Goal: Transaction & Acquisition: Obtain resource

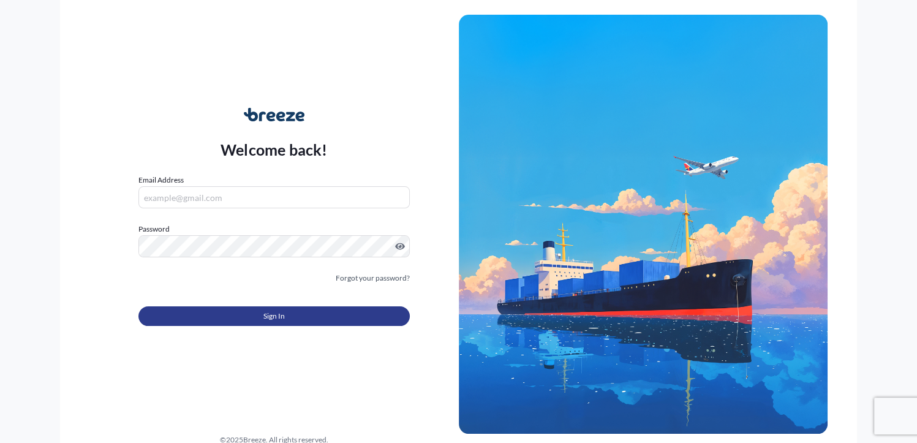
type input "[PERSON_NAME][EMAIL_ADDRESS][DOMAIN_NAME]"
click at [238, 309] on button "Sign In" at bounding box center [273, 316] width 271 height 20
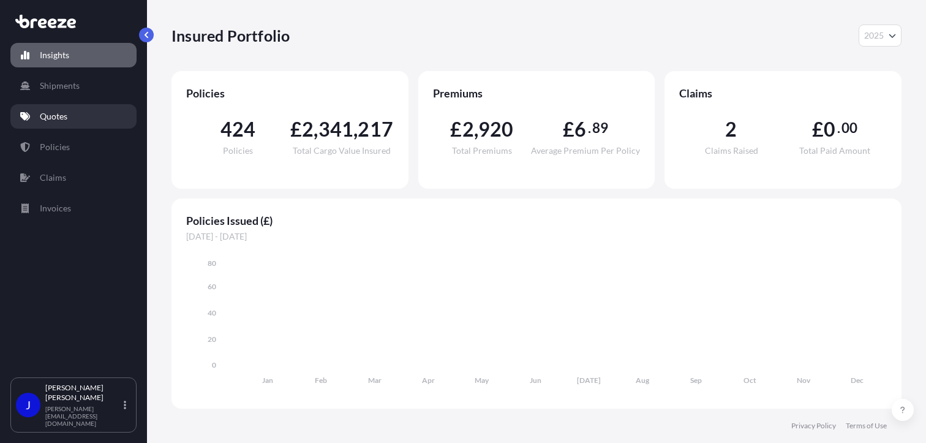
click at [74, 121] on link "Quotes" at bounding box center [73, 116] width 126 height 25
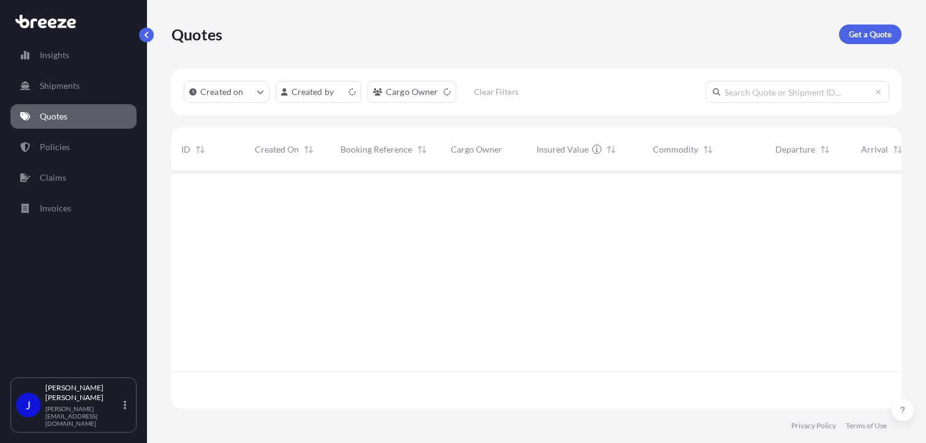
scroll to position [235, 721]
click at [873, 32] on p "Get a Quote" at bounding box center [870, 34] width 43 height 12
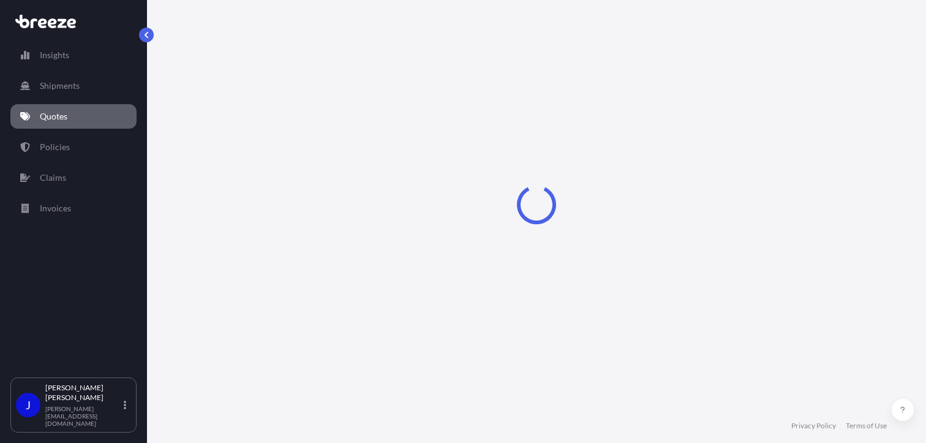
select select "Sea"
select select "1"
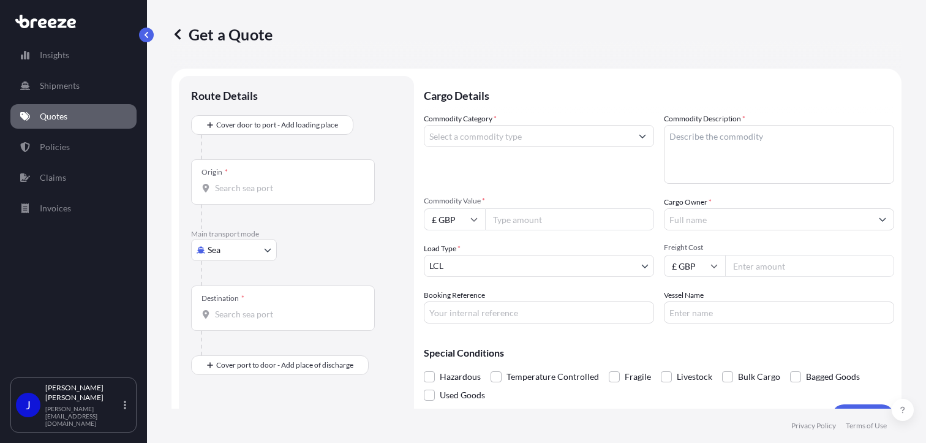
scroll to position [20, 0]
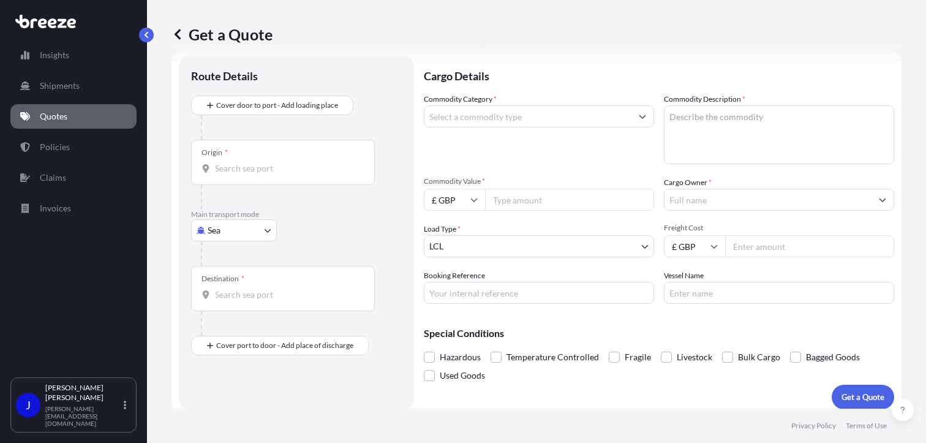
click at [222, 235] on body "Insights Shipments Quotes Policies Claims Invoices J [PERSON_NAME] [PERSON_NAME…" at bounding box center [463, 221] width 926 height 443
click at [227, 306] on span "Road" at bounding box center [224, 306] width 20 height 12
select select "Road"
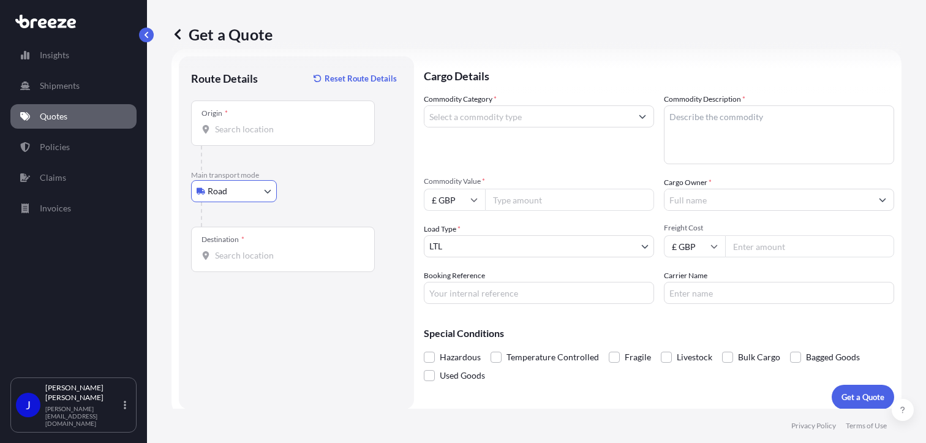
click at [259, 115] on div "Origin *" at bounding box center [283, 122] width 184 height 45
click at [259, 123] on input "Origin *" at bounding box center [287, 129] width 145 height 12
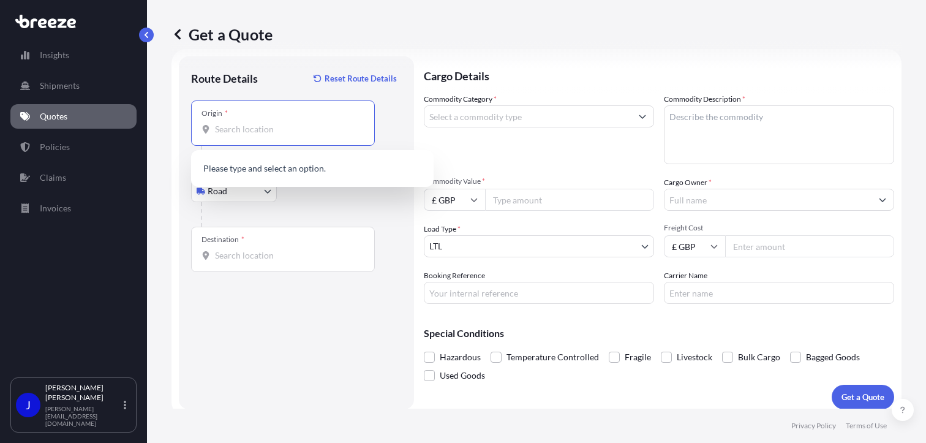
click at [258, 124] on input "Origin *" at bounding box center [287, 129] width 145 height 12
click at [333, 165] on span "[STREET_ADDRESS]" at bounding box center [322, 170] width 178 height 12
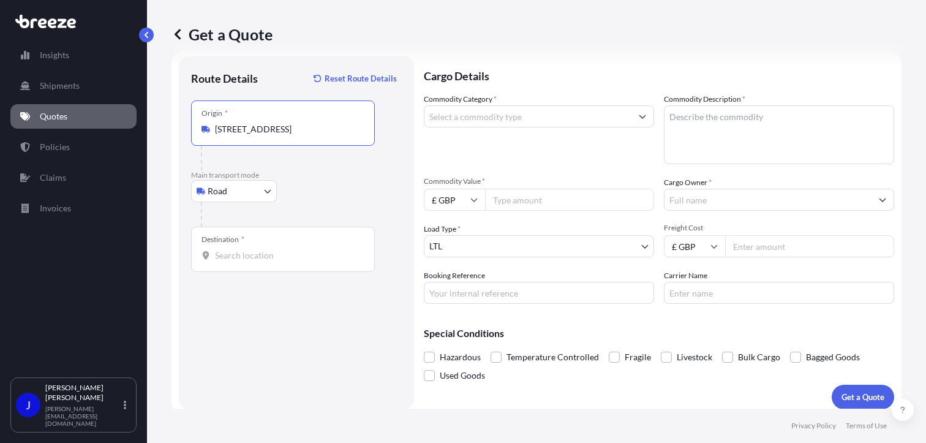
type input "[STREET_ADDRESS]"
click at [280, 260] on input "Destination *" at bounding box center [287, 255] width 145 height 12
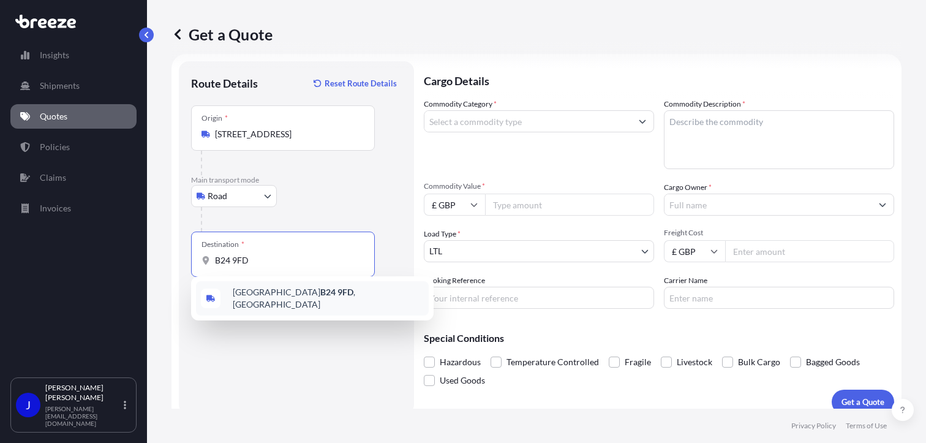
scroll to position [0, 0]
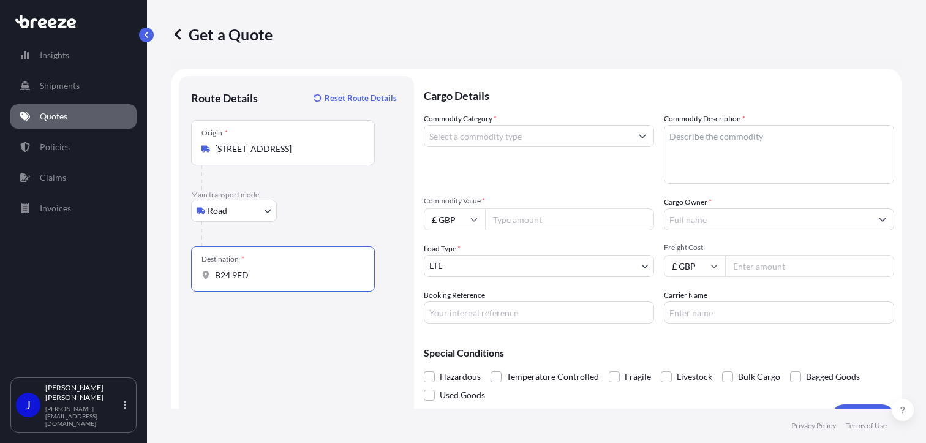
click at [269, 282] on div "Destination * B24 9FD" at bounding box center [283, 268] width 184 height 45
click at [269, 281] on input "B24 9FD" at bounding box center [287, 275] width 145 height 12
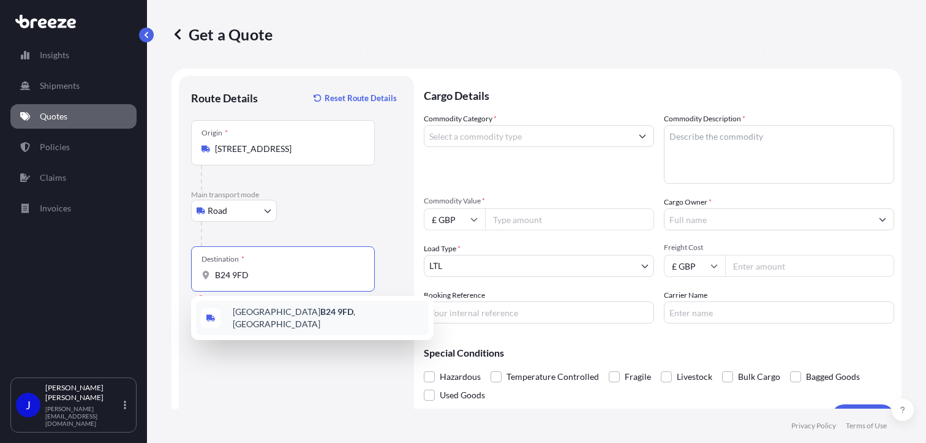
type input "[STREET_ADDRESS]"
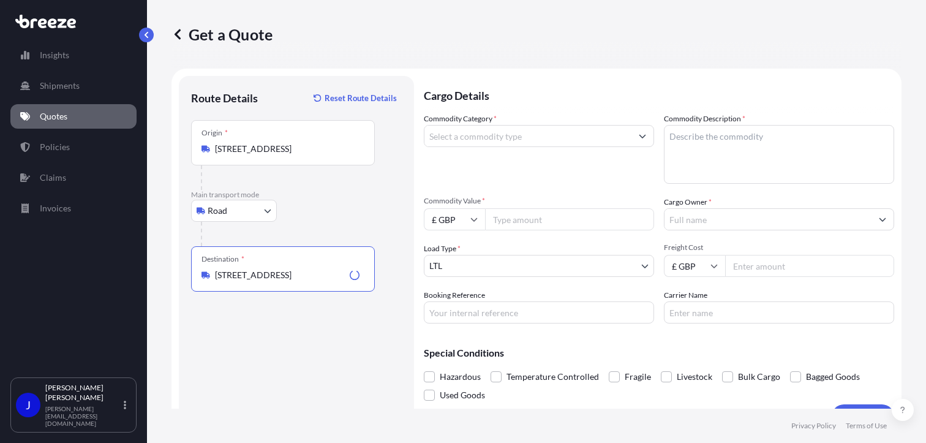
click at [510, 142] on input "Commodity Category *" at bounding box center [528, 136] width 207 height 22
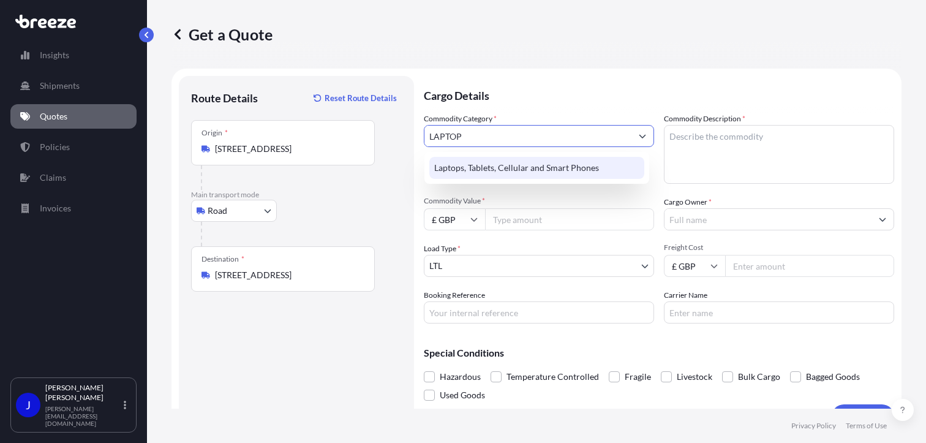
click at [512, 161] on div "Laptops, Tablets, Cellular and Smart Phones" at bounding box center [536, 168] width 215 height 22
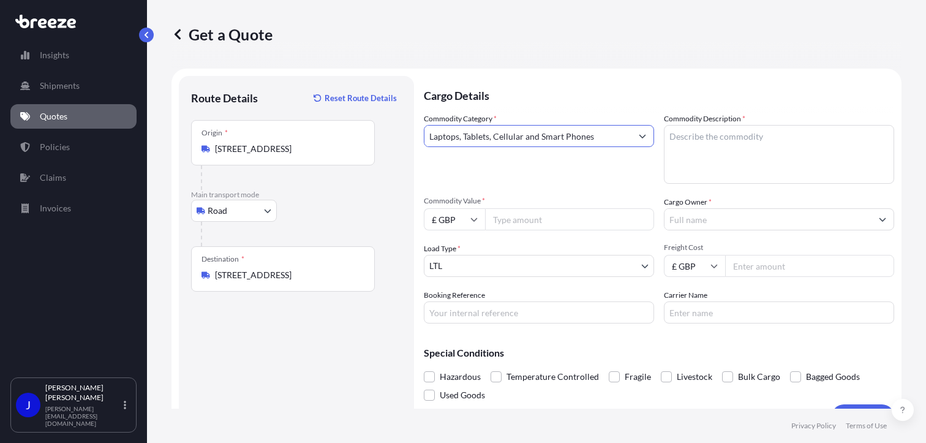
type input "Laptops, Tablets, Cellular and Smart Phones"
click at [692, 139] on textarea "Commodity Description *" at bounding box center [779, 154] width 230 height 59
type textarea "IMAC"
click at [534, 211] on input "Commodity Value *" at bounding box center [569, 219] width 169 height 22
type input "800"
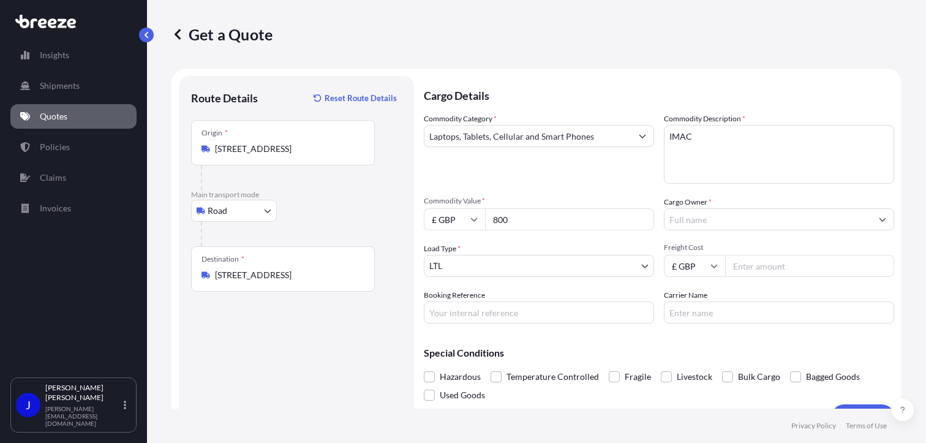
click at [678, 224] on input "Cargo Owner *" at bounding box center [768, 219] width 207 height 22
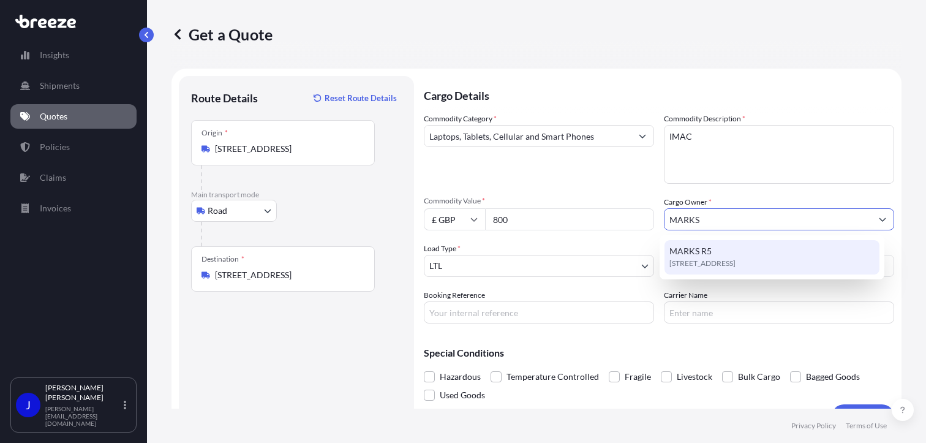
click at [703, 255] on span "MARKS R5" at bounding box center [691, 251] width 42 height 12
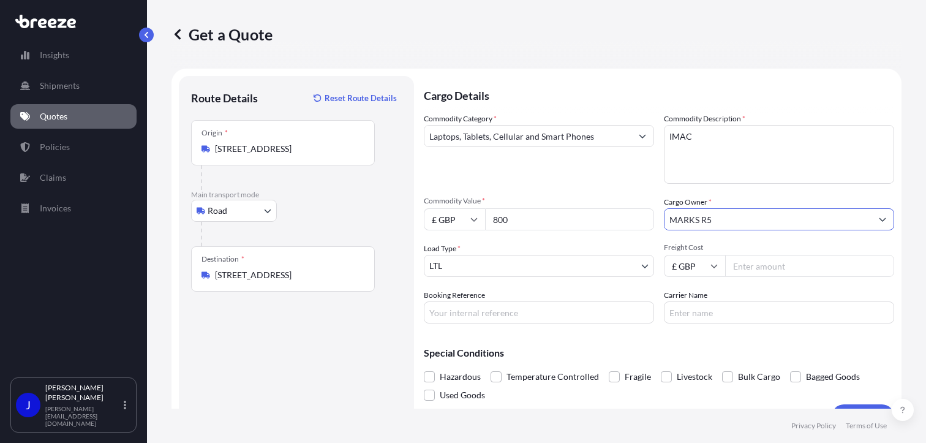
type input "MARKS R5"
click at [531, 316] on input "Booking Reference" at bounding box center [539, 312] width 230 height 22
click at [490, 311] on input "Booking Reference" at bounding box center [539, 312] width 230 height 22
paste input "2215627"
type input "2215627"
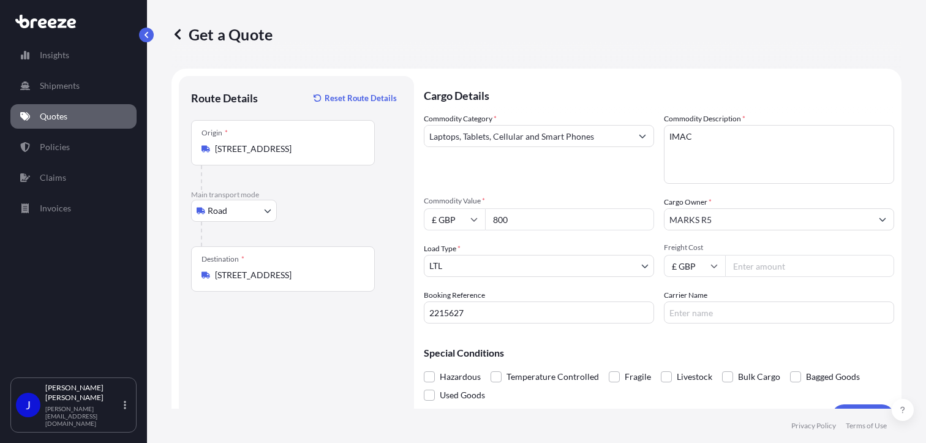
click at [754, 263] on input "Freight Cost" at bounding box center [809, 266] width 169 height 22
type input "22.72"
drag, startPoint x: 725, startPoint y: 328, endPoint x: 746, endPoint y: 356, distance: 34.7
click at [727, 328] on div "Cargo Details Commodity Category * Laptops, Tablets, Cellular and Smart Phones …" at bounding box center [659, 252] width 471 height 353
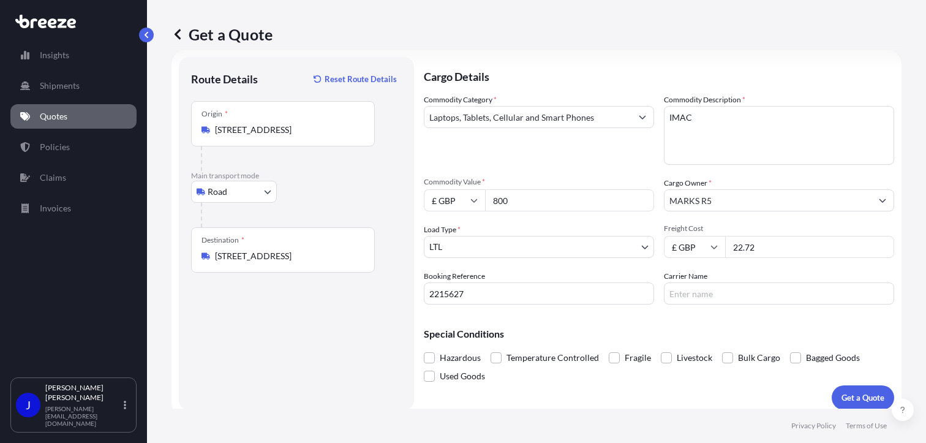
scroll to position [27, 0]
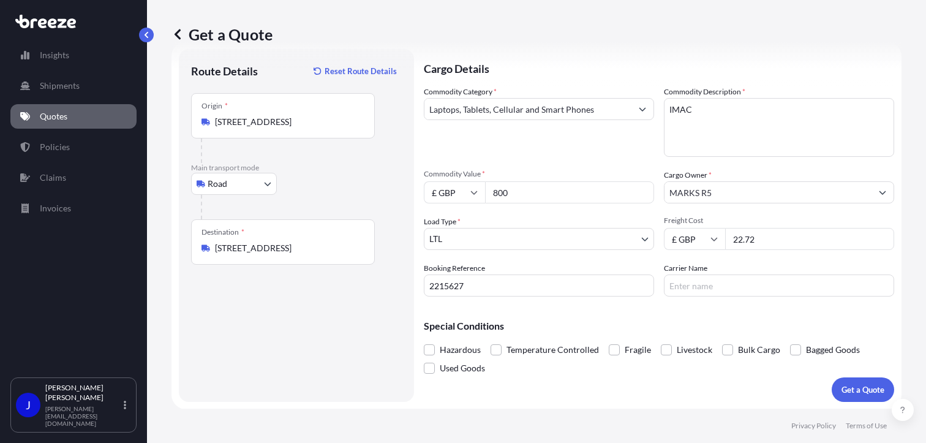
click at [859, 387] on p "Get a Quote" at bounding box center [863, 390] width 43 height 12
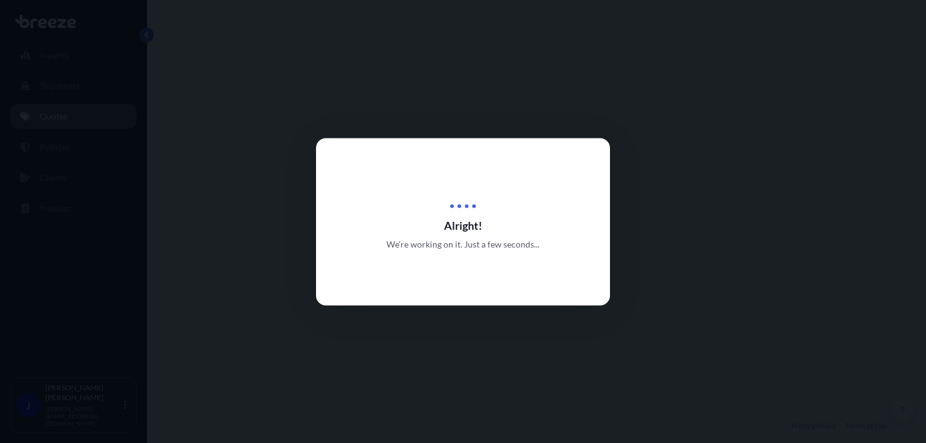
select select "Road"
select select "1"
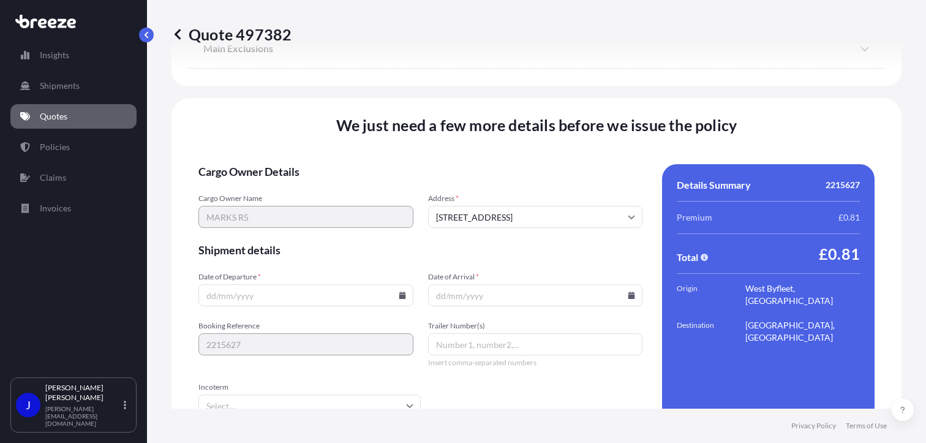
scroll to position [1527, 0]
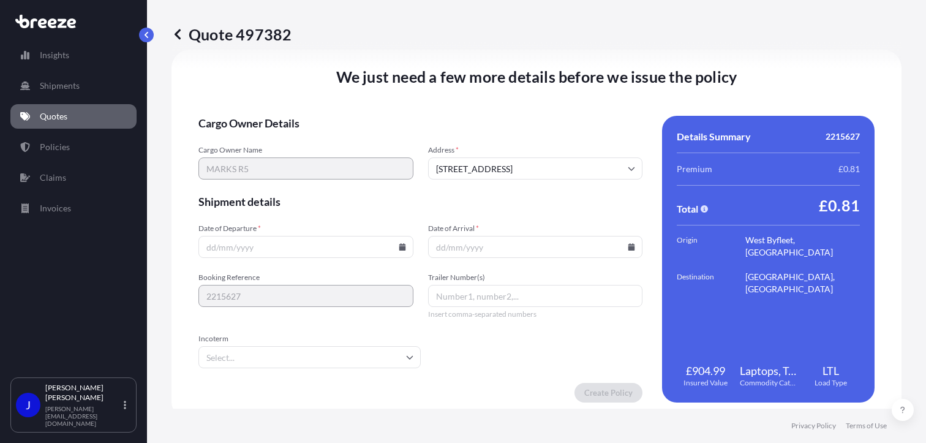
click at [400, 248] on icon at bounding box center [402, 246] width 7 height 7
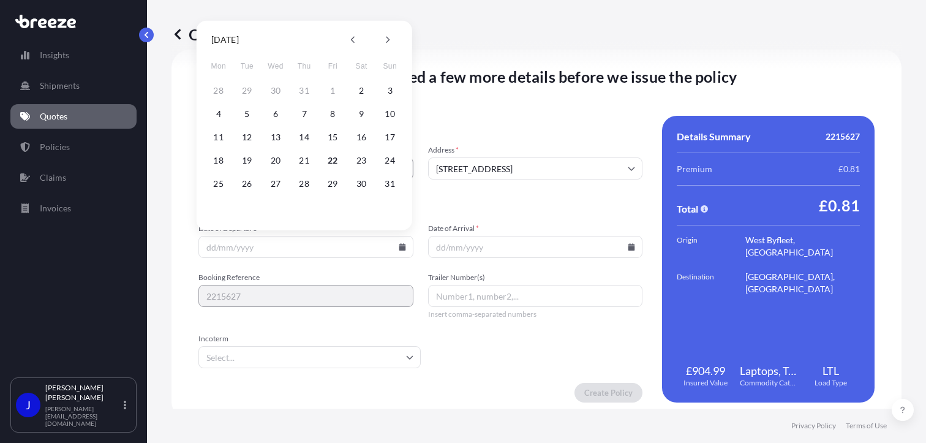
click at [331, 159] on button "22" at bounding box center [333, 161] width 20 height 20
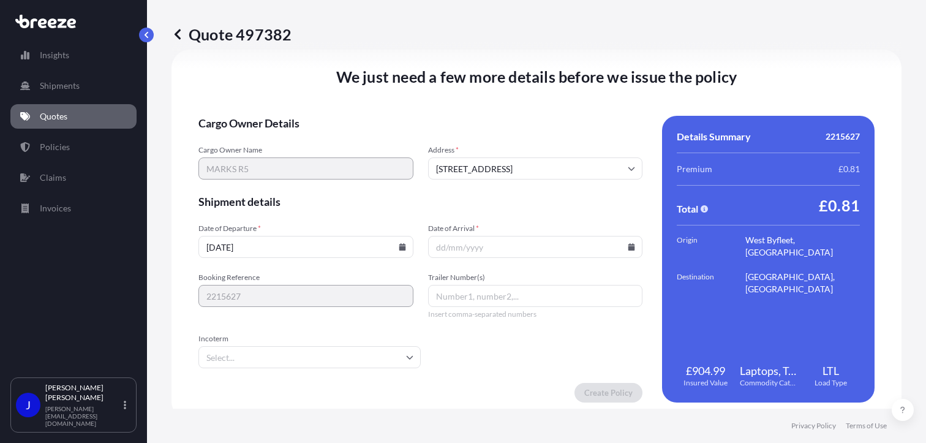
type input "[DATE]"
click at [628, 244] on icon at bounding box center [631, 246] width 7 height 7
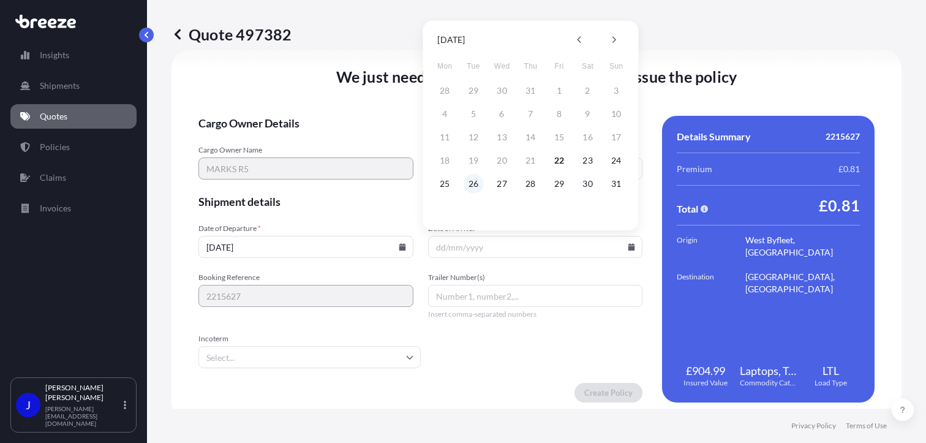
click at [474, 186] on button "26" at bounding box center [474, 184] width 20 height 20
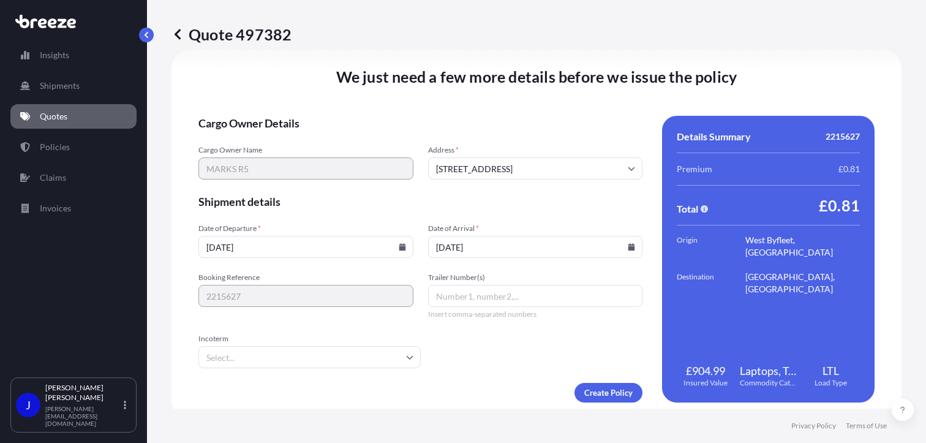
type input "[DATE]"
drag, startPoint x: 524, startPoint y: 339, endPoint x: 569, endPoint y: 366, distance: 51.7
click at [524, 340] on form "Cargo Owner Details Cargo Owner Name MARKS R5 Address * [STREET_ADDRESS] Shipme…" at bounding box center [421, 259] width 444 height 287
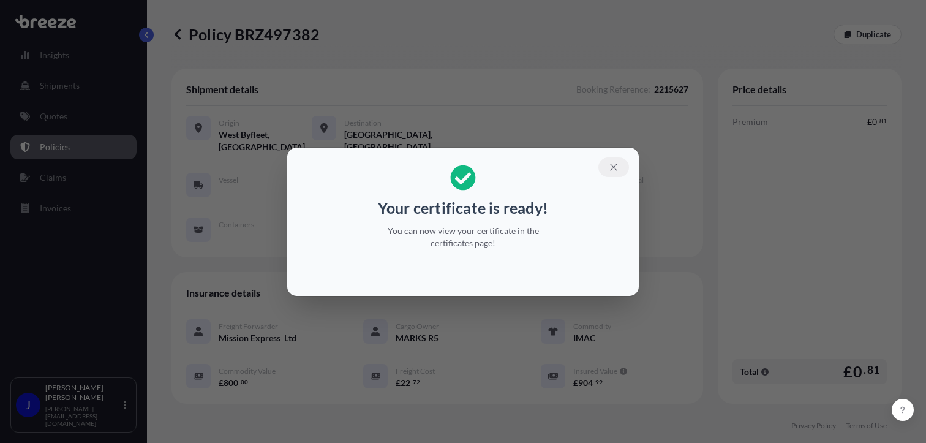
click at [614, 166] on icon "button" at bounding box center [613, 167] width 11 height 11
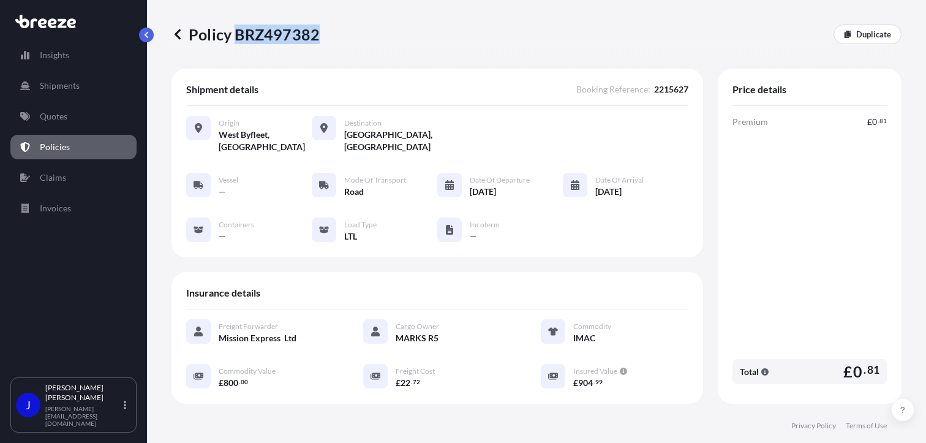
drag, startPoint x: 238, startPoint y: 35, endPoint x: 316, endPoint y: 36, distance: 78.4
click at [316, 36] on p "Policy BRZ497382" at bounding box center [246, 35] width 148 height 20
drag, startPoint x: 316, startPoint y: 36, endPoint x: 306, endPoint y: 36, distance: 9.8
copy p "BRZ497382"
click at [74, 117] on link "Quotes" at bounding box center [73, 116] width 126 height 25
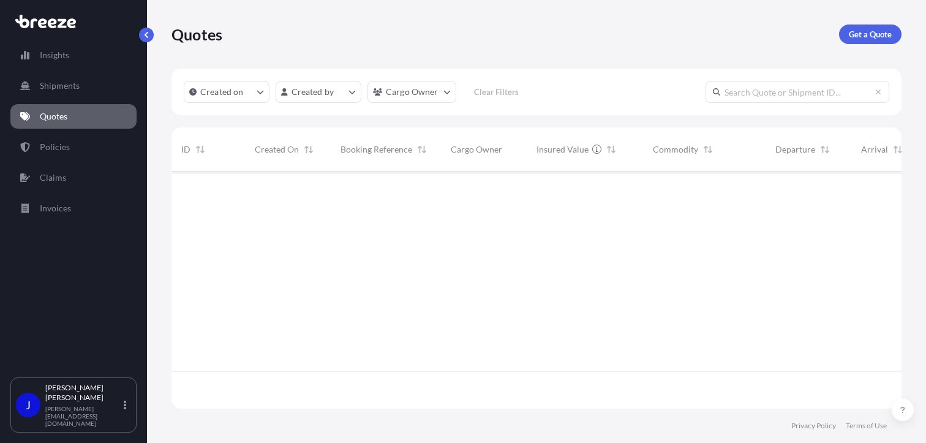
scroll to position [235, 721]
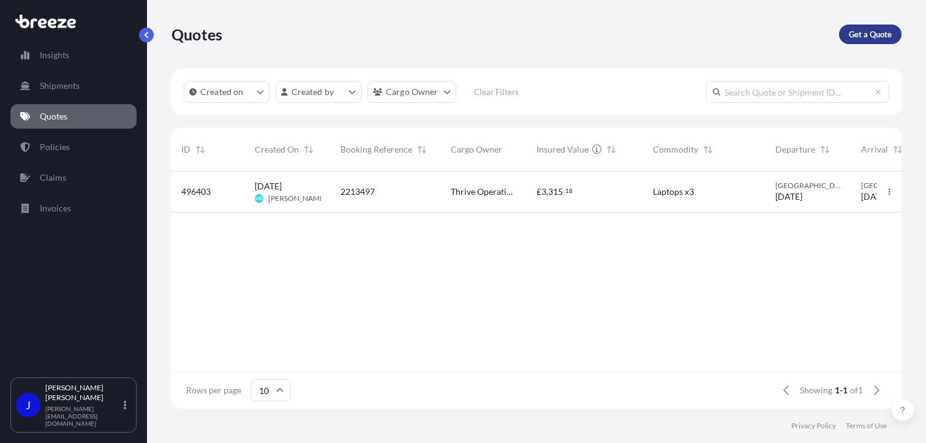
click at [858, 39] on p "Get a Quote" at bounding box center [870, 34] width 43 height 12
select select "Sea"
select select "1"
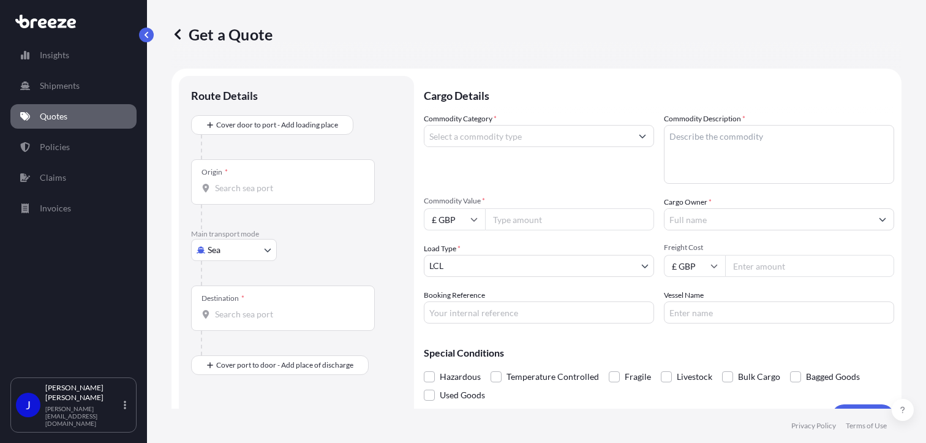
scroll to position [20, 0]
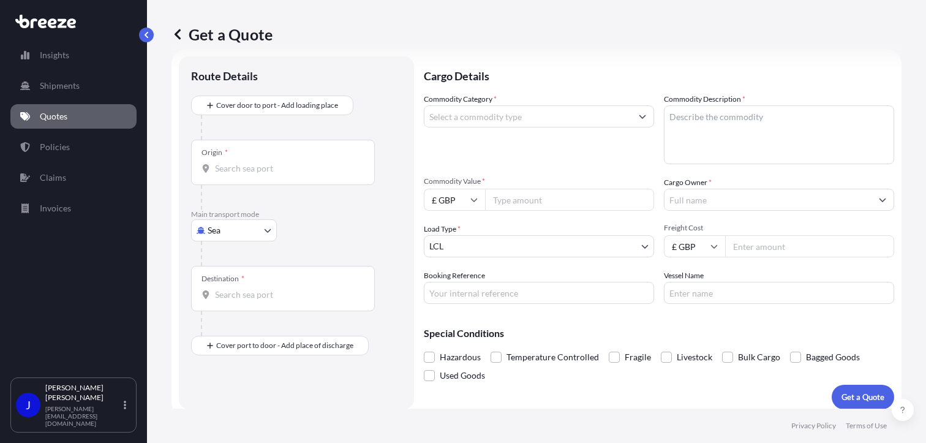
click at [250, 230] on body "Insights Shipments Quotes Policies Claims Invoices J [PERSON_NAME] [PERSON_NAME…" at bounding box center [463, 221] width 926 height 443
click at [238, 305] on div "Road" at bounding box center [234, 306] width 76 height 22
select select "Road"
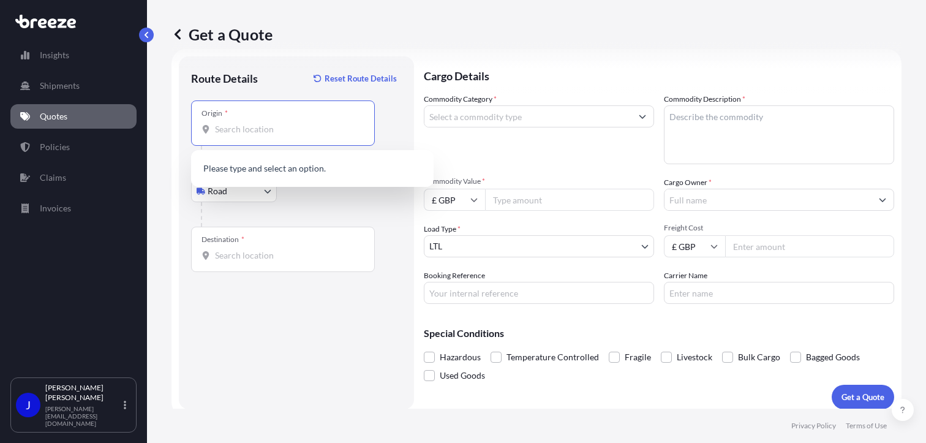
click at [257, 133] on input "Origin *" at bounding box center [287, 129] width 145 height 12
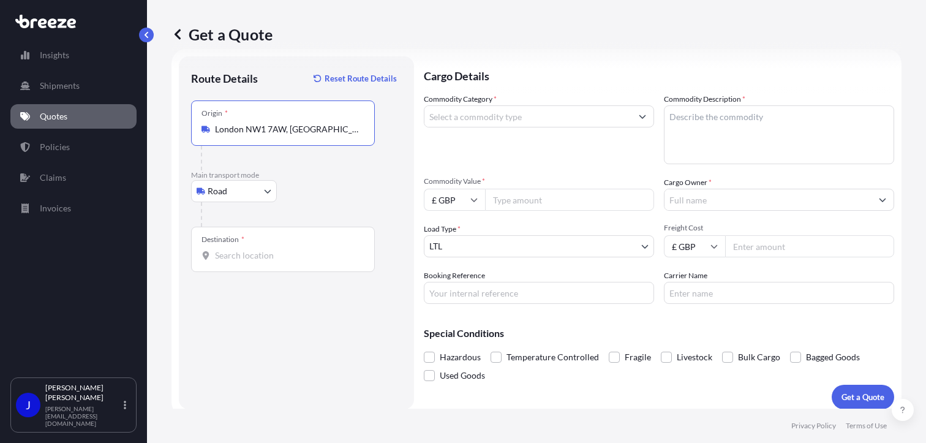
type input "London NW1 7AW, [GEOGRAPHIC_DATA]"
click at [274, 249] on input "Destination *" at bounding box center [287, 255] width 145 height 12
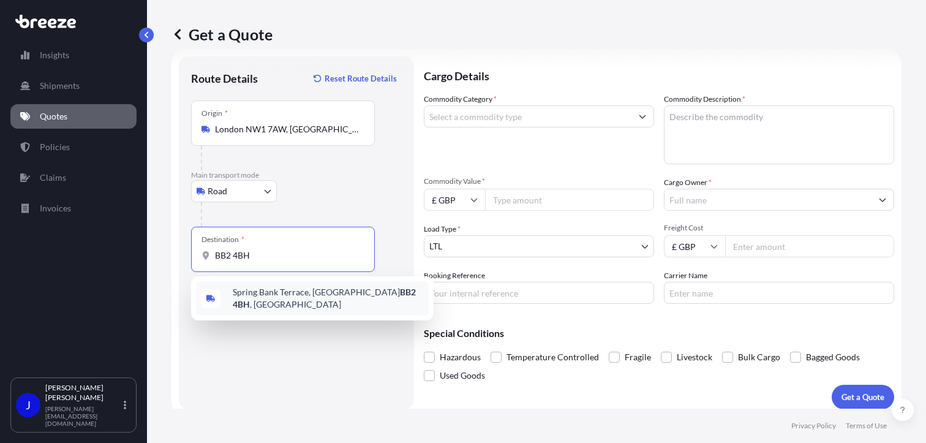
click at [288, 298] on span "[STREET_ADDRESS][PERSON_NAME]" at bounding box center [328, 298] width 191 height 25
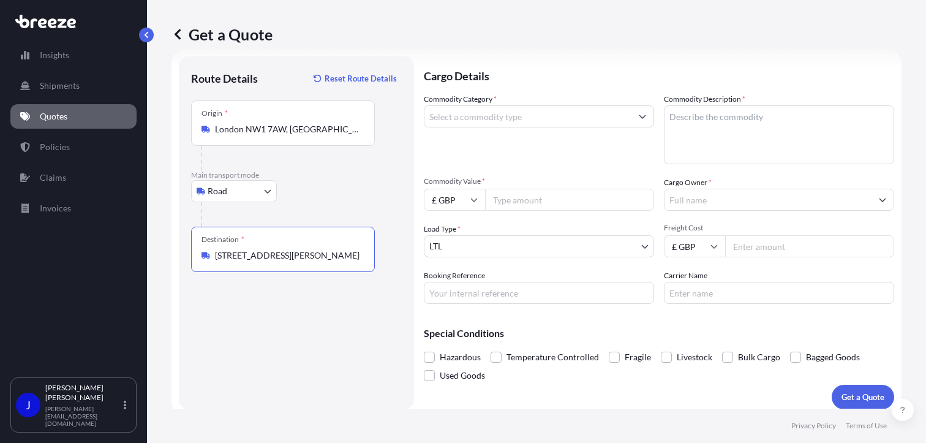
type input "[STREET_ADDRESS][PERSON_NAME]"
click at [505, 115] on input "Commodity Category *" at bounding box center [528, 116] width 207 height 22
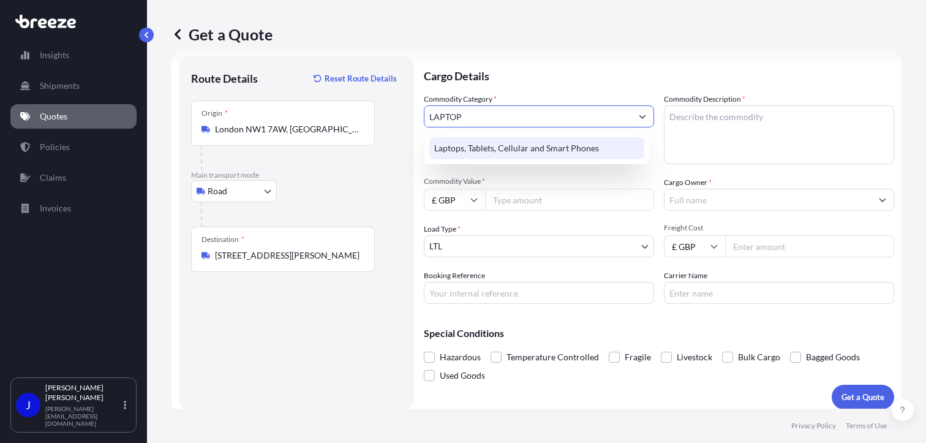
click at [471, 151] on div "Laptops, Tablets, Cellular and Smart Phones" at bounding box center [536, 148] width 215 height 22
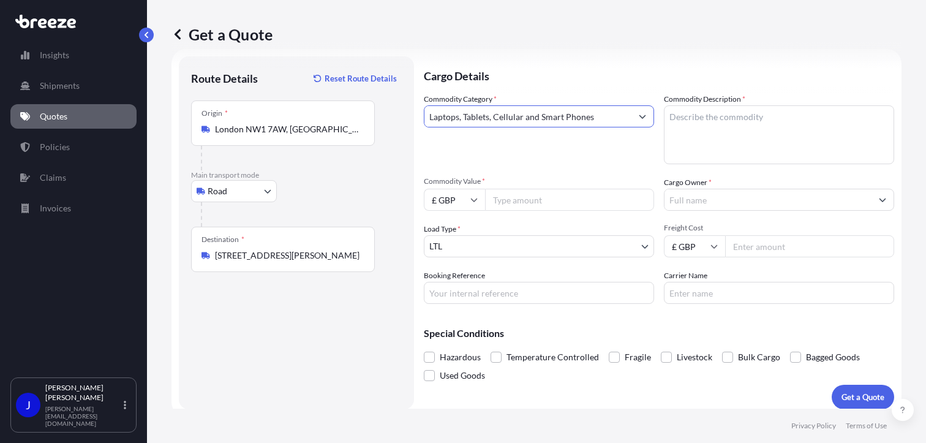
type input "Laptops, Tablets, Cellular and Smart Phones"
click at [709, 121] on textarea "Commodity Description *" at bounding box center [779, 134] width 230 height 59
type textarea "LAPTOP AND MOBILE"
click at [570, 210] on input "Commodity Value *" at bounding box center [569, 200] width 169 height 22
type input "1500"
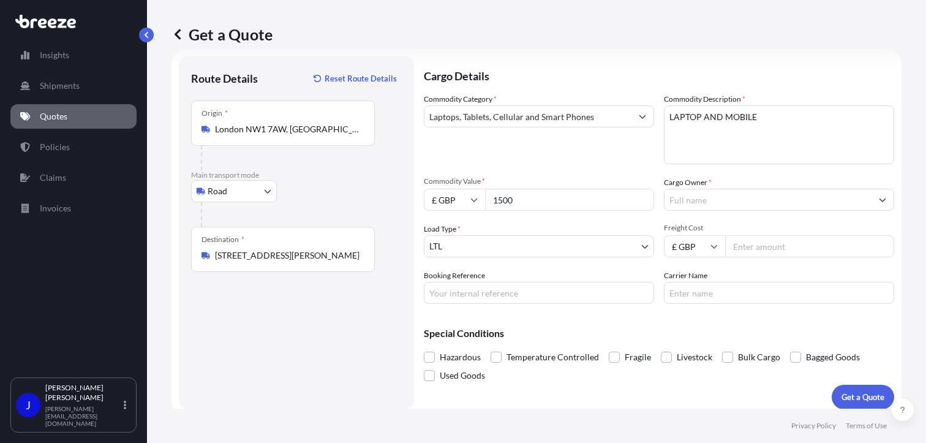
click at [683, 191] on input "Cargo Owner *" at bounding box center [768, 200] width 207 height 22
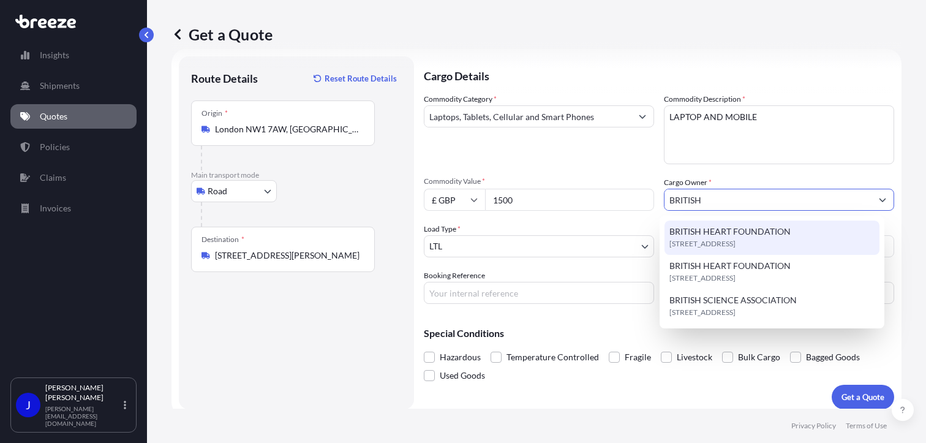
click at [699, 240] on span "[STREET_ADDRESS]" at bounding box center [703, 244] width 66 height 12
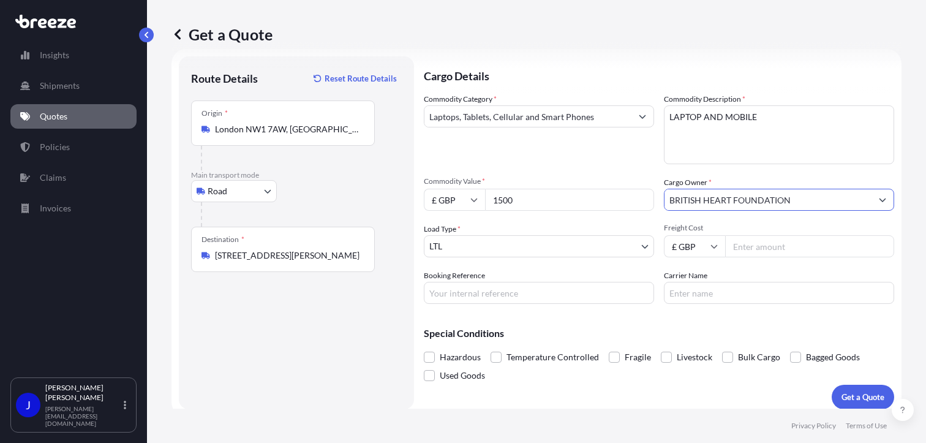
type input "BRITISH HEART FOUNDATION"
click at [480, 295] on input "Booking Reference" at bounding box center [539, 293] width 230 height 22
paste input "2215787"
type input "2215787"
click at [757, 245] on input "Freight Cost" at bounding box center [809, 246] width 169 height 22
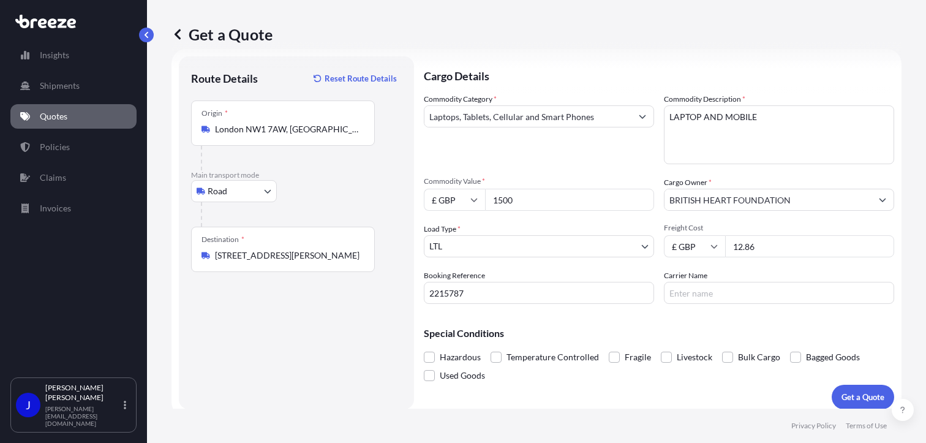
type input "12.86"
click at [711, 331] on p "Special Conditions" at bounding box center [659, 333] width 471 height 10
click at [860, 394] on p "Get a Quote" at bounding box center [863, 397] width 43 height 12
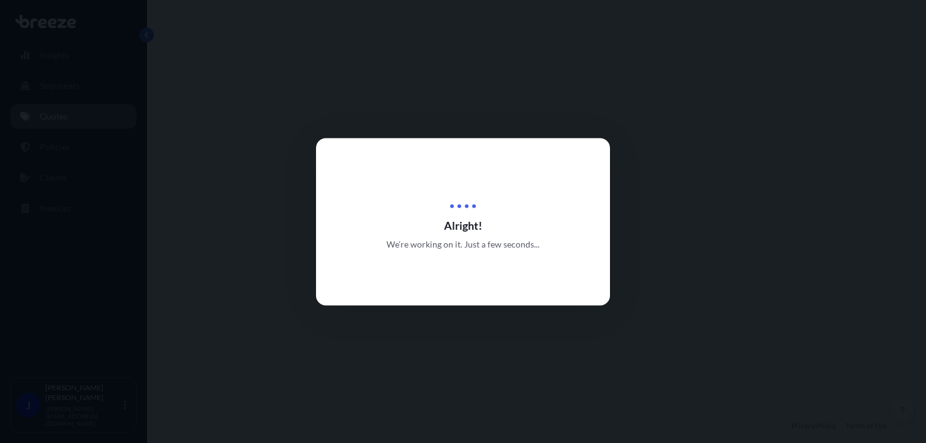
select select "Road"
select select "1"
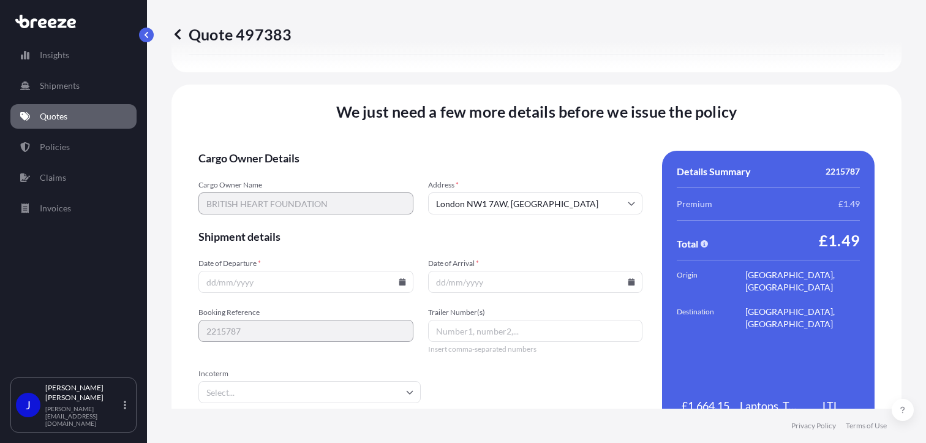
scroll to position [1527, 0]
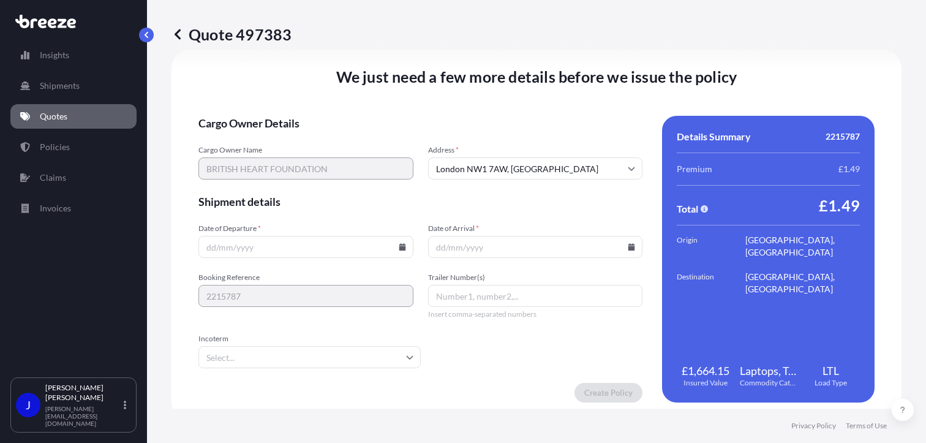
click at [399, 246] on icon at bounding box center [402, 246] width 7 height 7
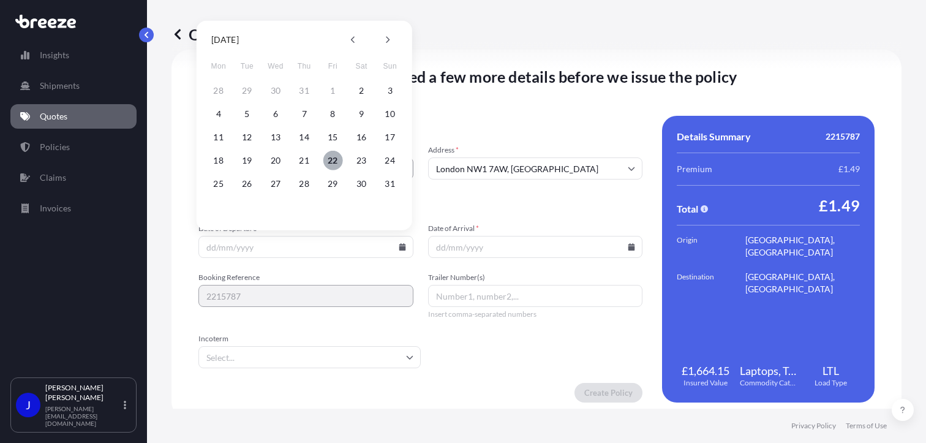
click at [334, 161] on button "22" at bounding box center [333, 161] width 20 height 20
type input "[DATE]"
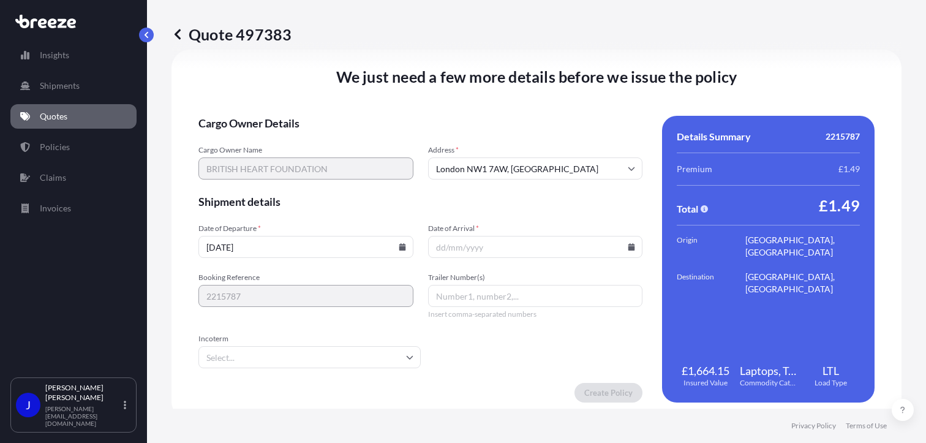
click at [629, 244] on icon at bounding box center [632, 246] width 7 height 7
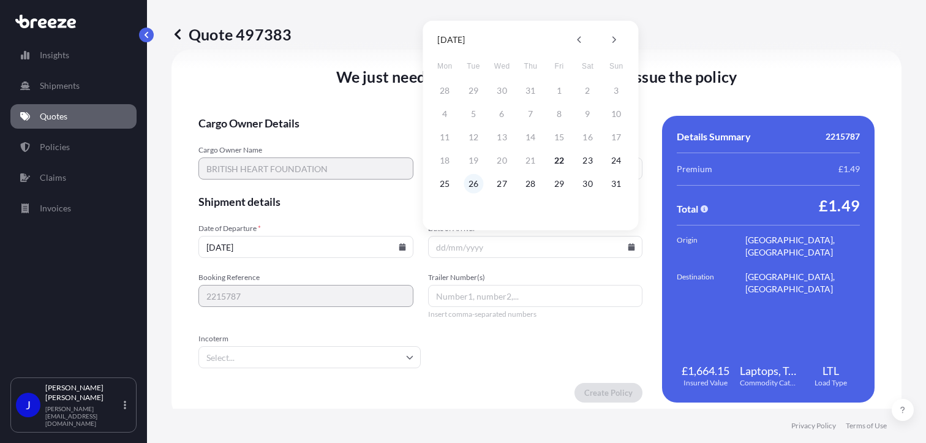
click at [469, 184] on button "26" at bounding box center [474, 184] width 20 height 20
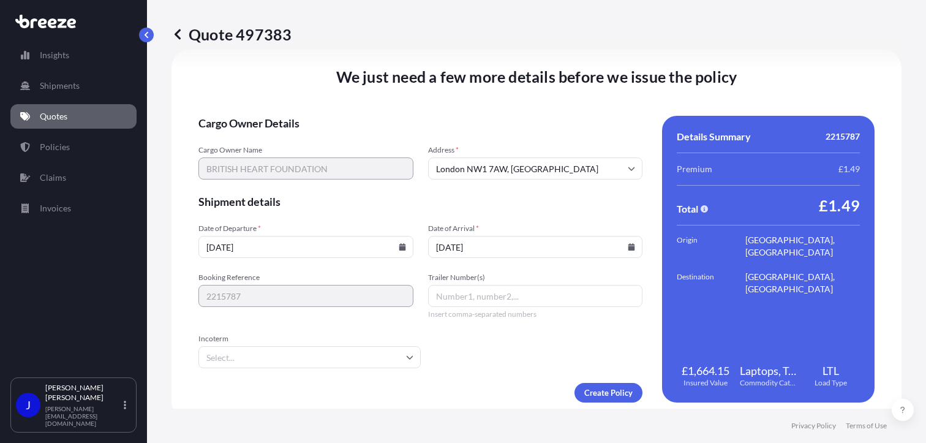
type input "[DATE]"
click at [474, 362] on form "Cargo Owner Details Cargo Owner Name BRITISH HEART FOUNDATION Address * [GEOGRA…" at bounding box center [421, 259] width 444 height 287
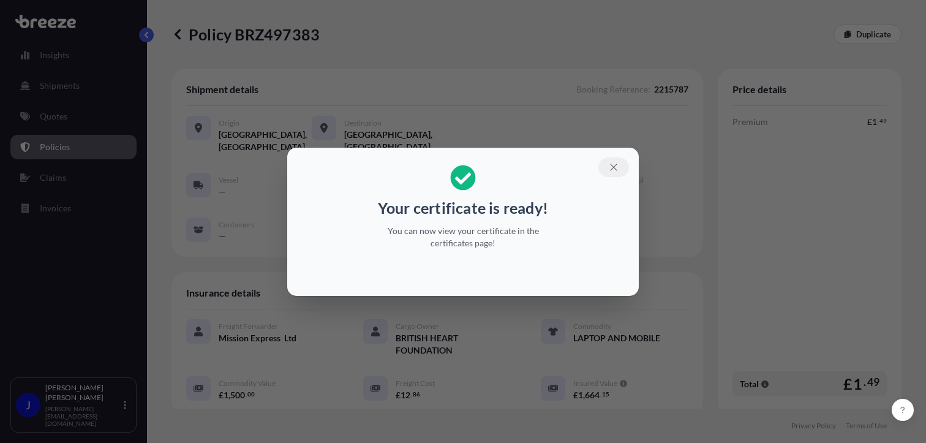
click at [615, 167] on icon "button" at bounding box center [613, 167] width 11 height 11
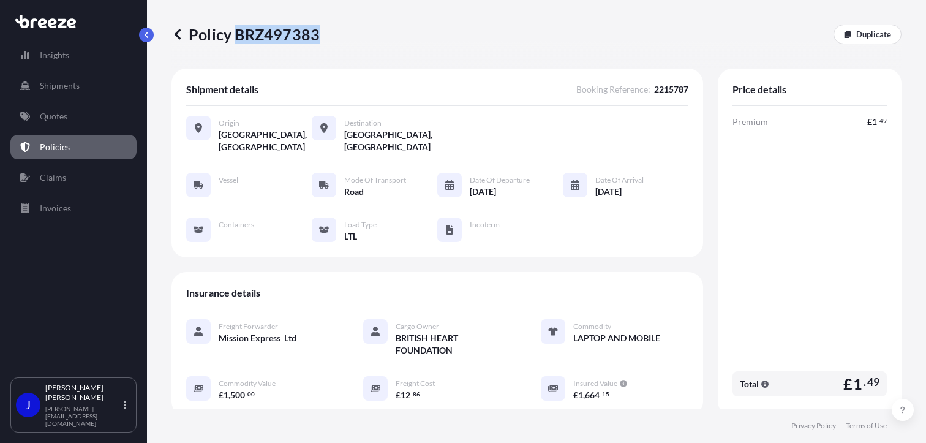
drag, startPoint x: 233, startPoint y: 36, endPoint x: 314, endPoint y: 39, distance: 80.3
click at [314, 39] on p "Policy BRZ497383" at bounding box center [246, 35] width 148 height 20
drag, startPoint x: 314, startPoint y: 39, endPoint x: 305, endPoint y: 36, distance: 9.5
copy p "BRZ497383"
